Goal: Entertainment & Leisure: Consume media (video, audio)

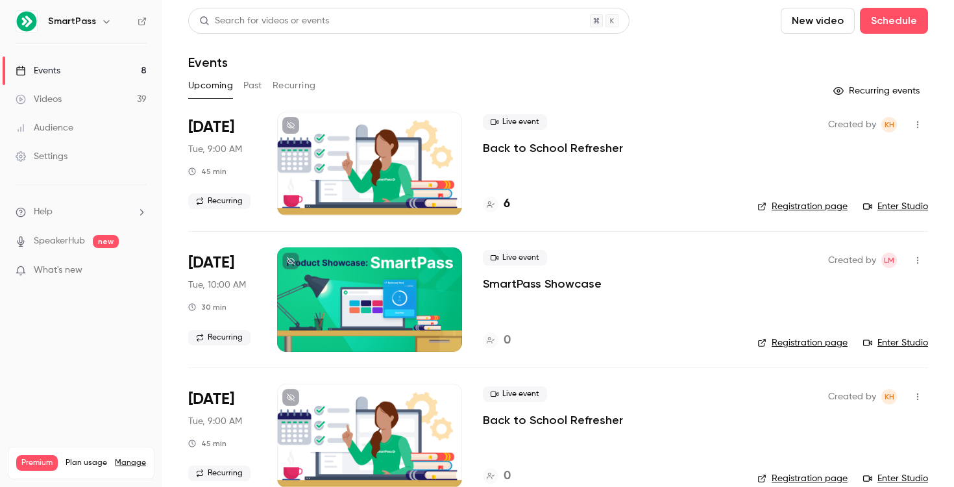
click at [259, 90] on button "Past" at bounding box center [252, 85] width 19 height 21
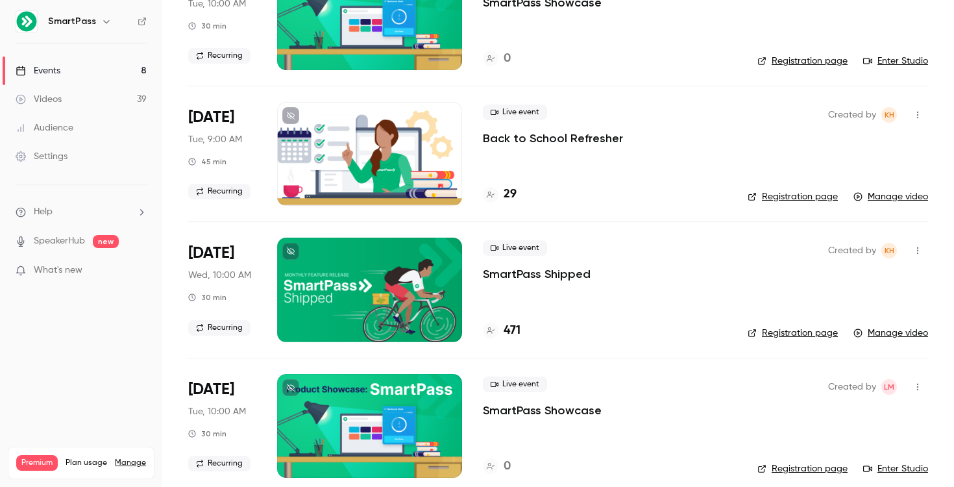
scroll to position [419, 0]
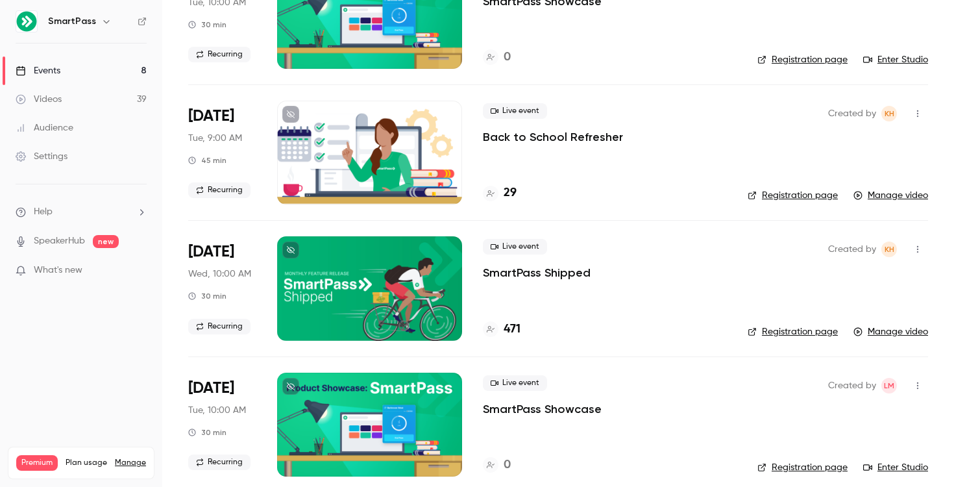
click at [502, 270] on p "SmartPass Shipped" at bounding box center [537, 273] width 108 height 16
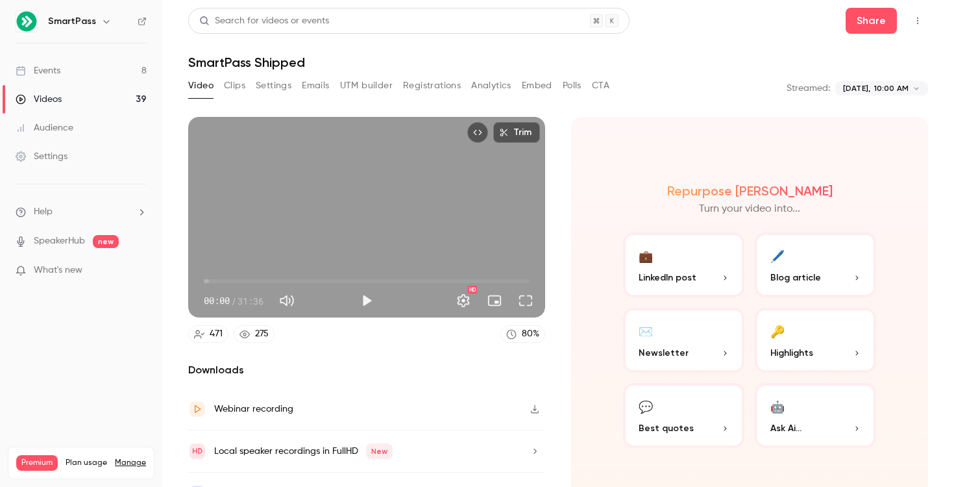
click at [485, 82] on button "Analytics" at bounding box center [491, 85] width 40 height 21
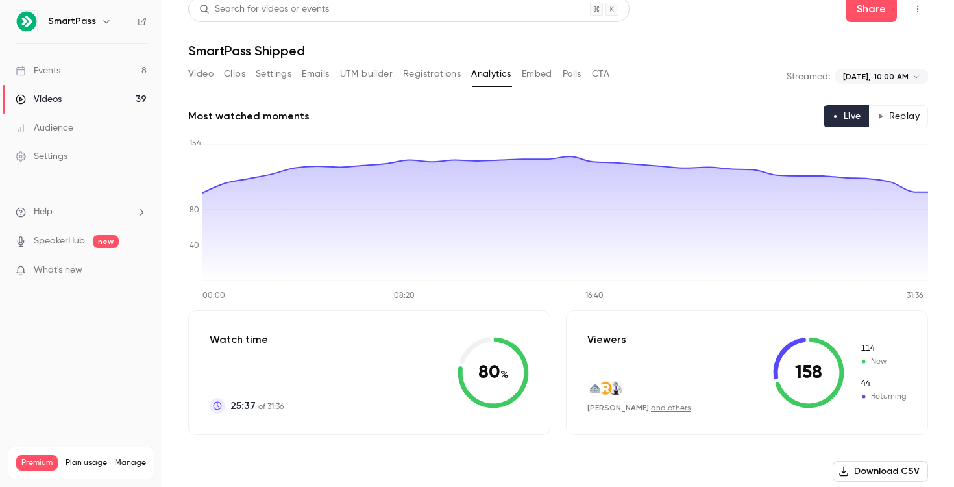
scroll to position [3, 0]
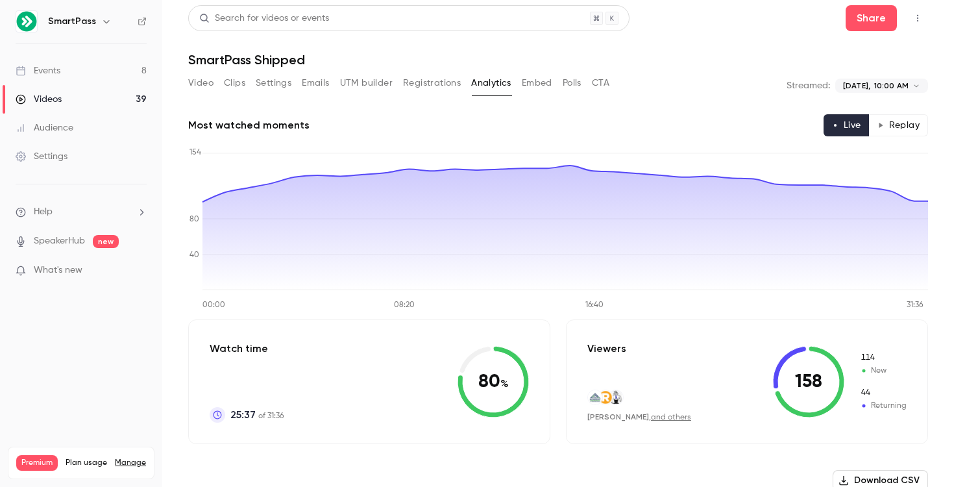
click at [199, 91] on button "Video" at bounding box center [200, 83] width 25 height 21
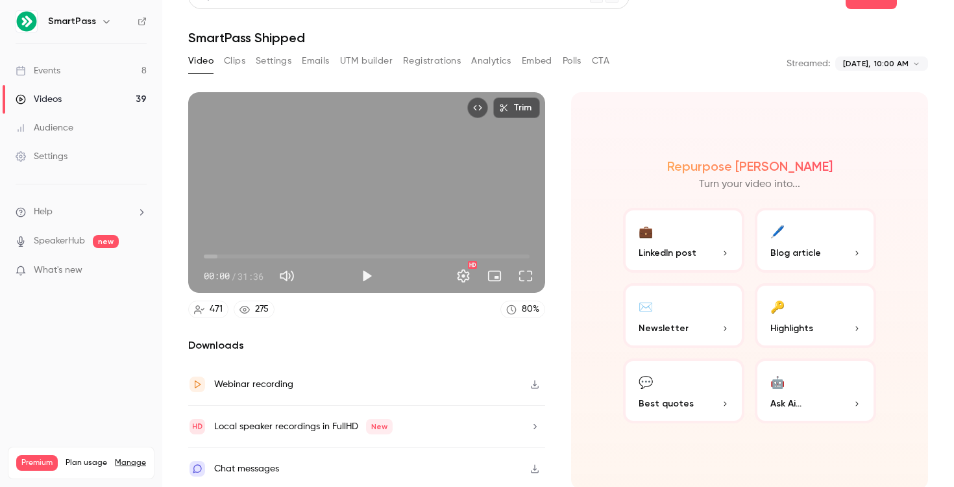
scroll to position [27, 0]
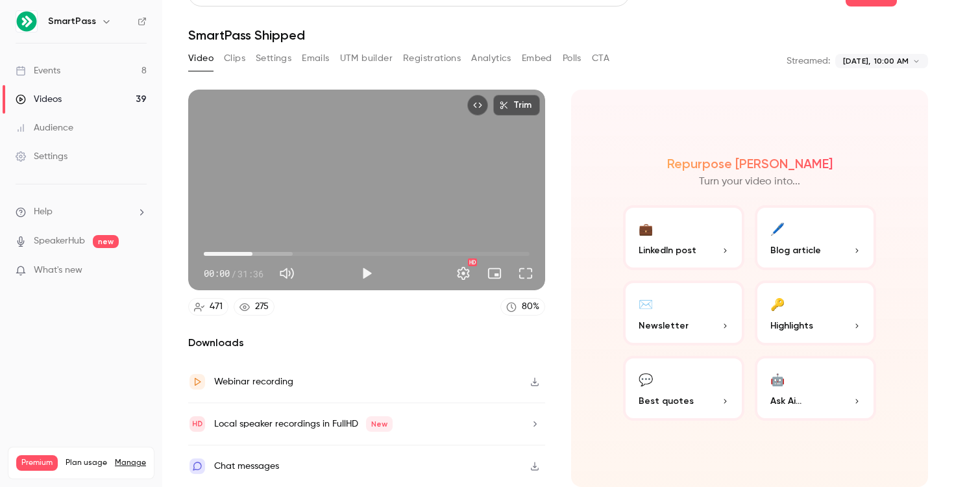
drag, startPoint x: 292, startPoint y: 258, endPoint x: 252, endPoint y: 255, distance: 39.7
click at [252, 255] on span "04:43" at bounding box center [367, 253] width 326 height 21
type input "*****"
